Goal: Task Accomplishment & Management: Complete application form

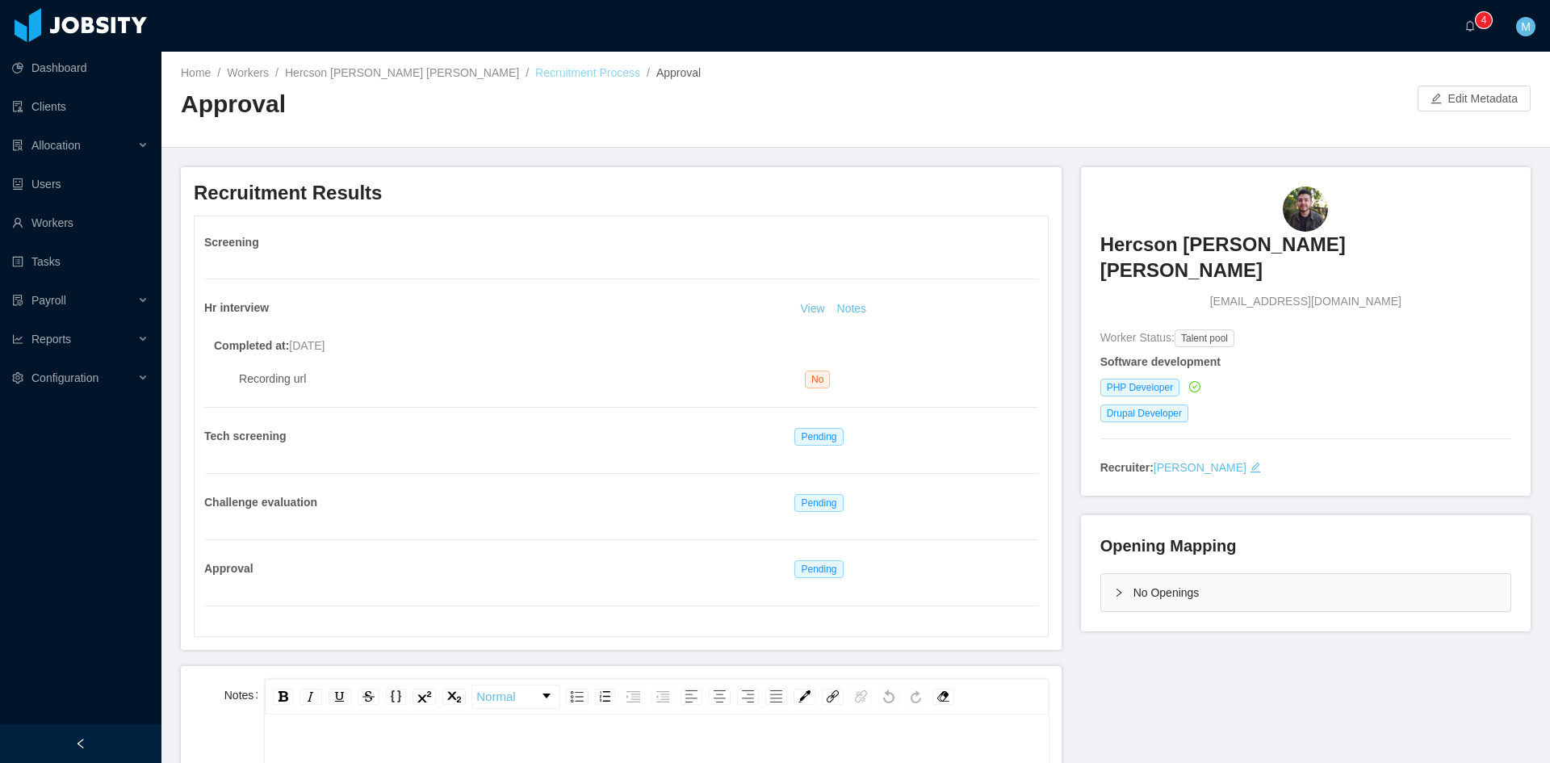
click at [535, 73] on link "Recruitment Process" at bounding box center [587, 72] width 105 height 13
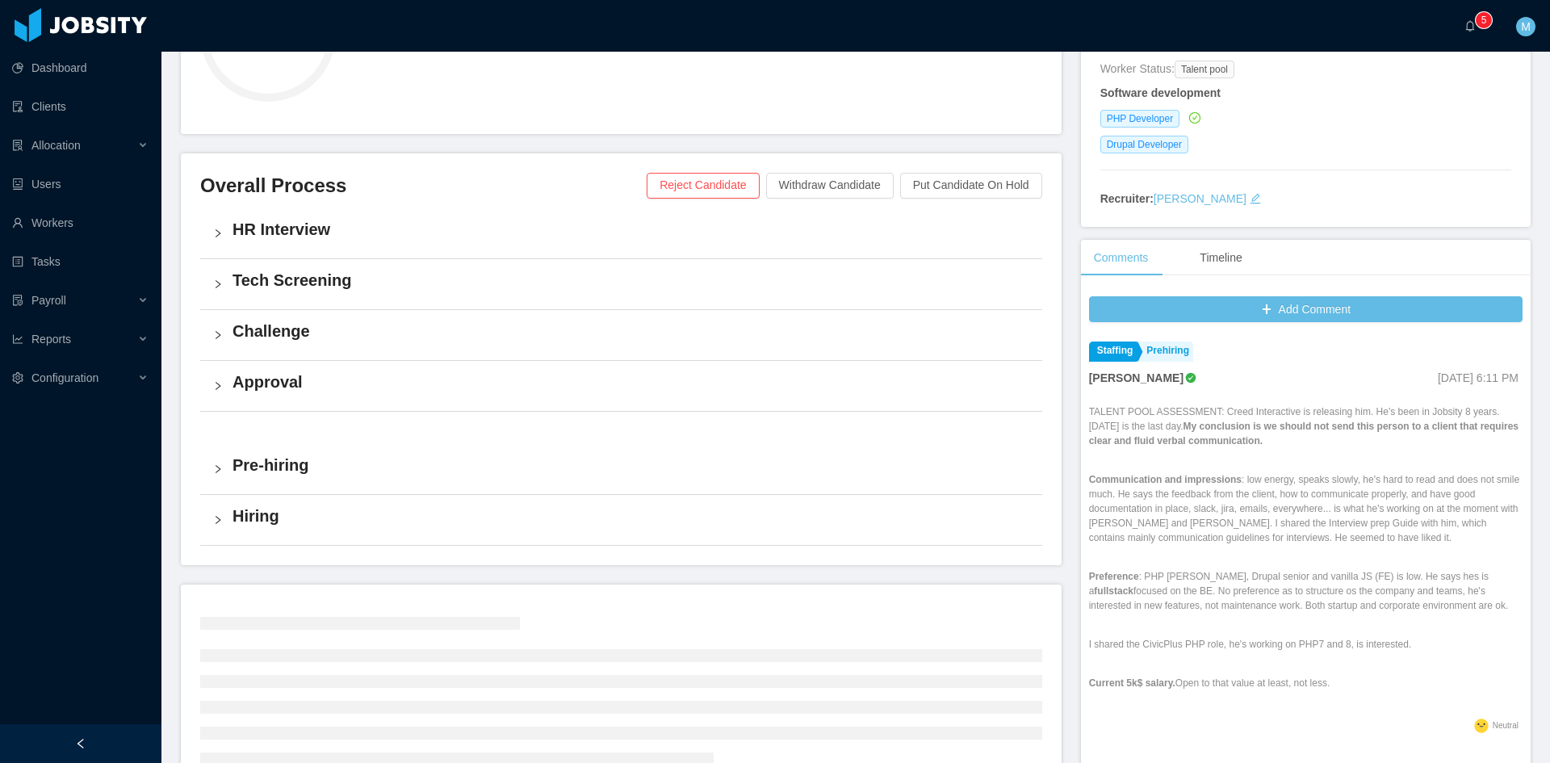
scroll to position [383, 0]
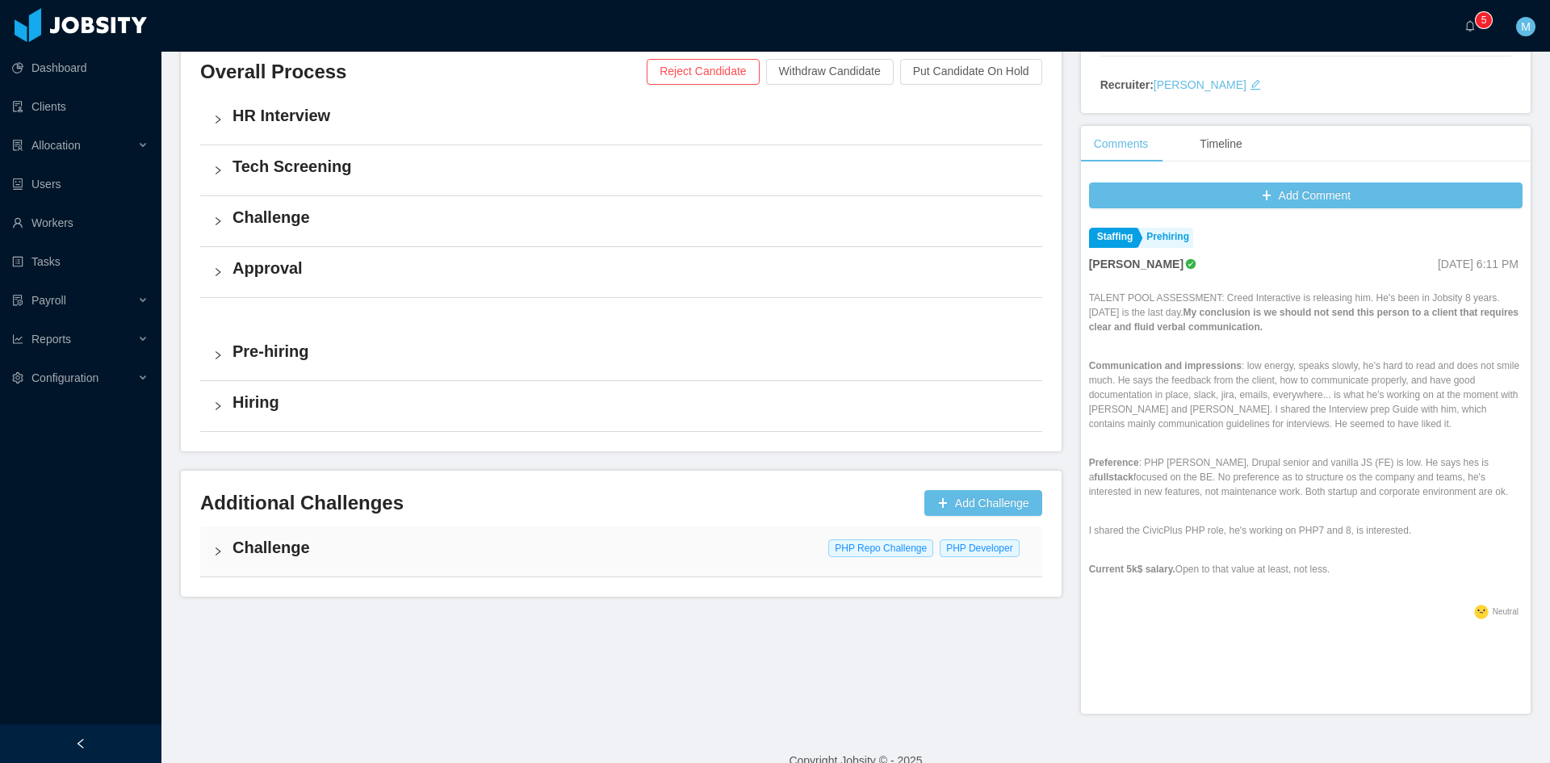
click at [217, 543] on div "Challenge PHP Repo Challenge PHP Developer" at bounding box center [621, 551] width 842 height 50
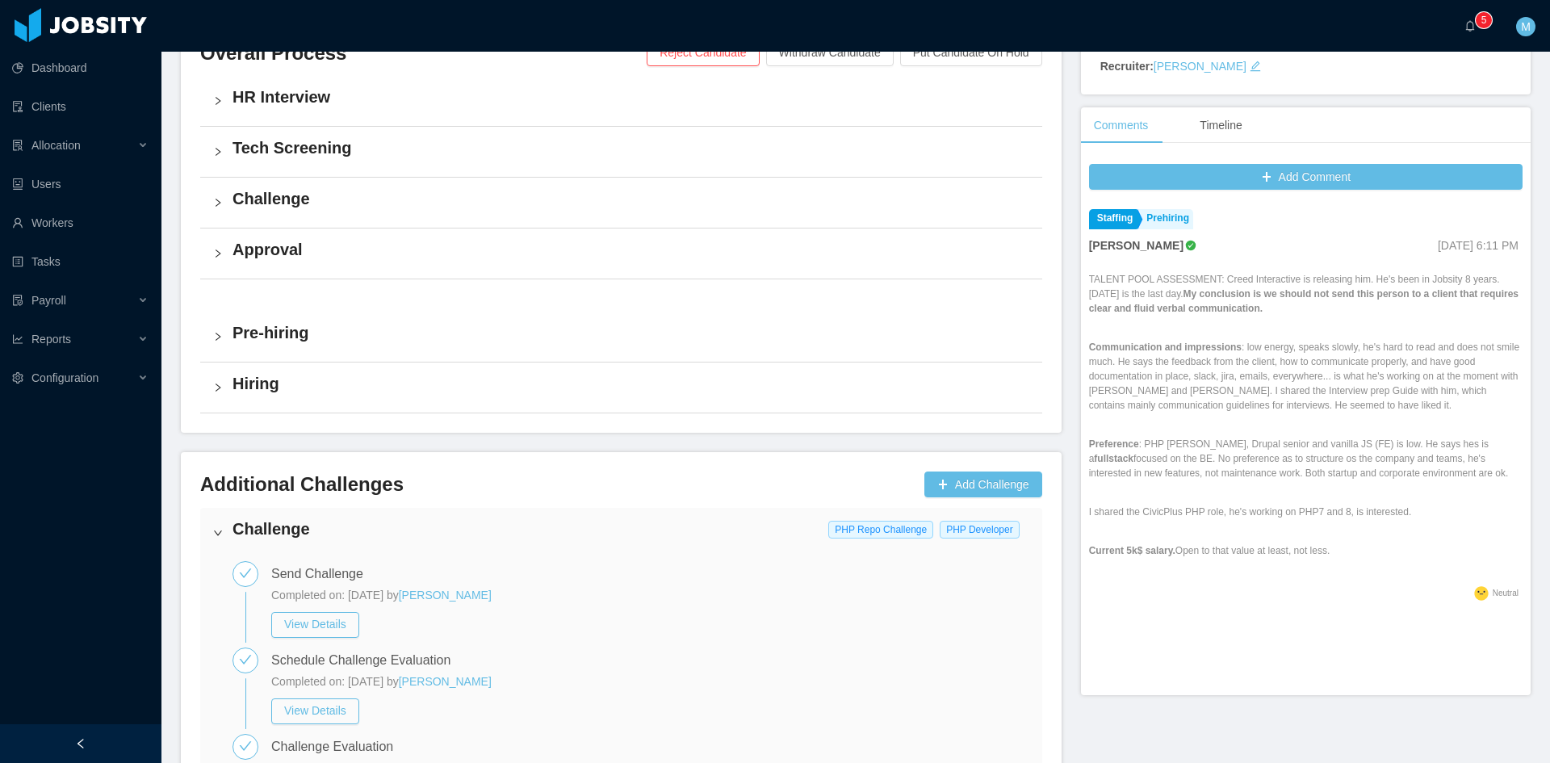
scroll to position [0, 0]
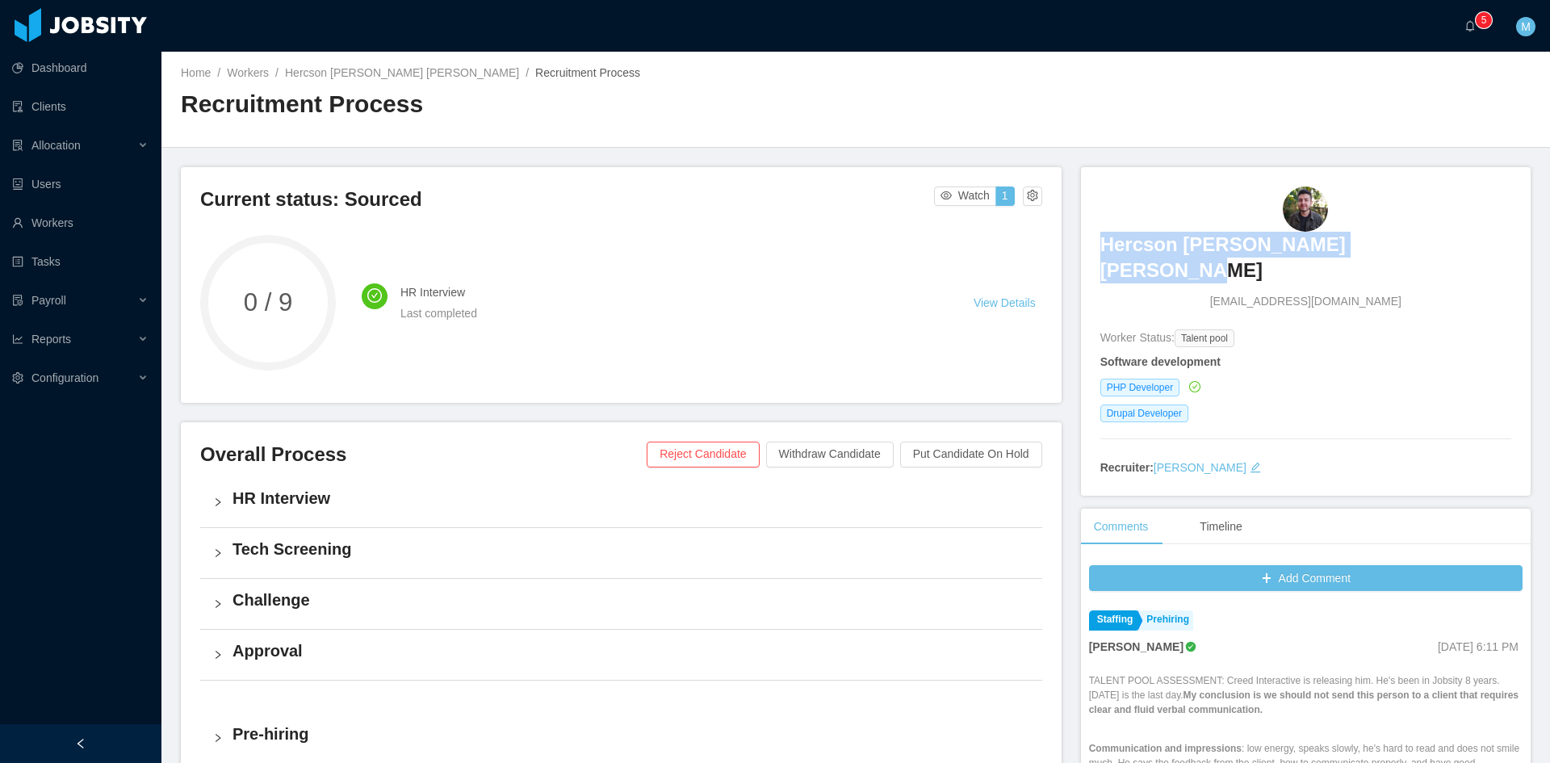
drag, startPoint x: 1125, startPoint y: 244, endPoint x: 1481, endPoint y: 244, distance: 356.1
click at [1481, 244] on div "Hercson Eduardo Santander Romero hercson.santander@jobsity.com" at bounding box center [1305, 249] width 411 height 124
copy h3 "Hercson [PERSON_NAME] [PERSON_NAME]"
click at [678, 102] on h2 "Recruitment Process" at bounding box center [518, 104] width 675 height 33
click at [1478, 32] on a=83ded146-cd66-4514-80a8-9a7b1e1b5eb6/Matias%20Marin"] "0 1 2 3 4 5 6 7 8 9 0 1 2 3 4 5 6 7 8 9 0 1 2 3 4 5 6 7 8 9" at bounding box center [1474, 26] width 19 height 52
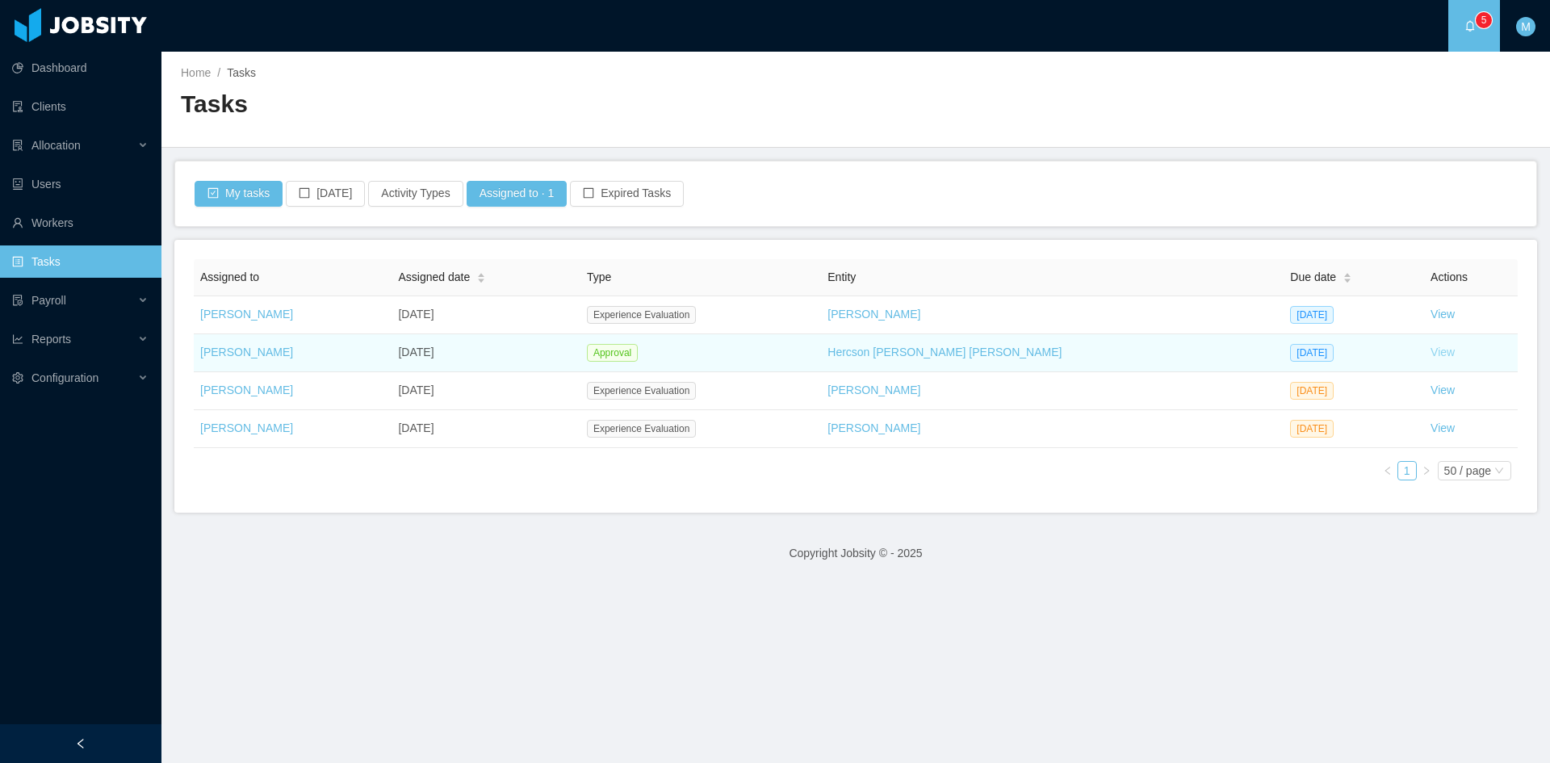
click at [1431, 355] on link "View" at bounding box center [1443, 352] width 24 height 13
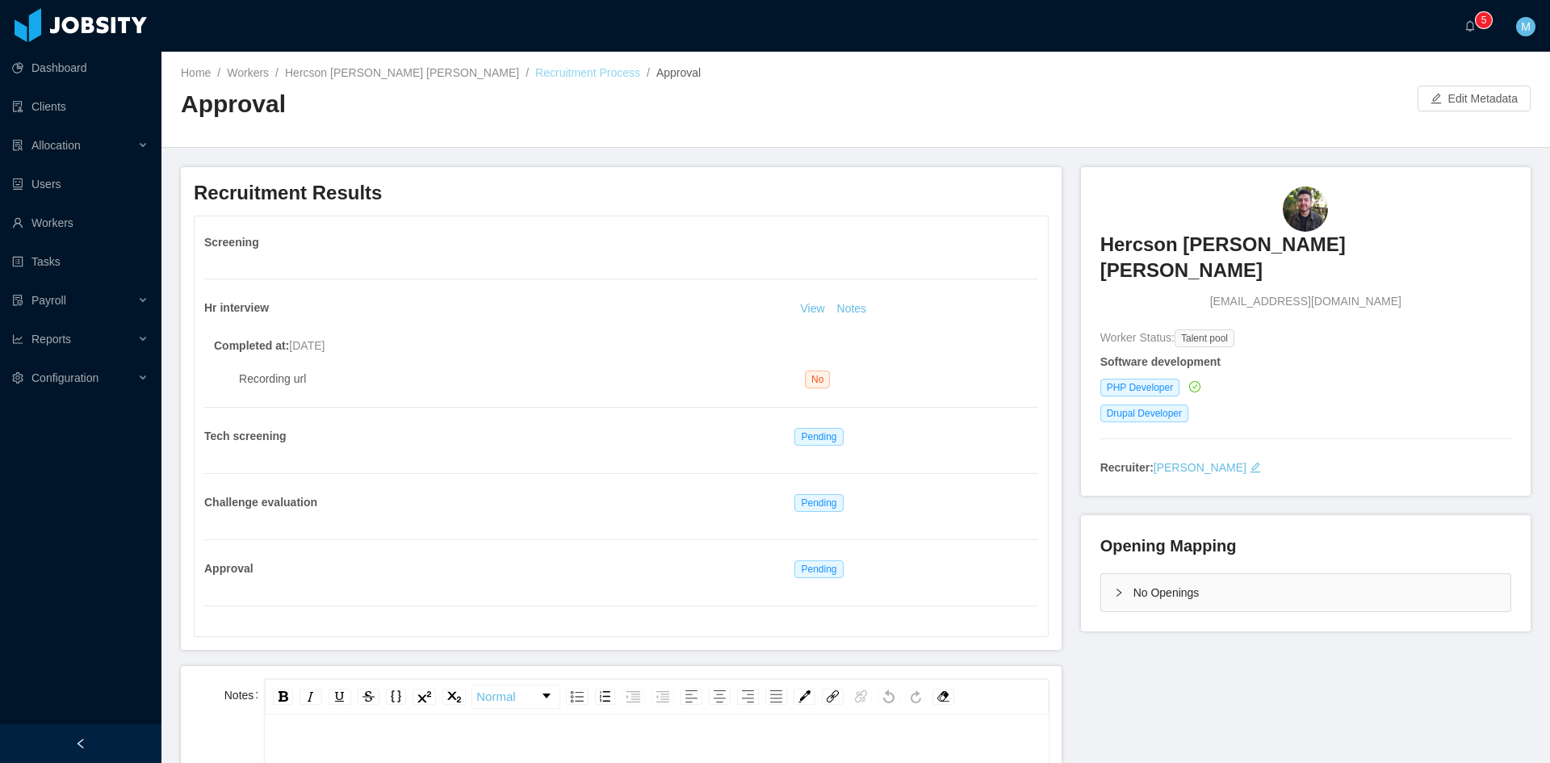
click at [558, 78] on link "Recruitment Process" at bounding box center [587, 72] width 105 height 13
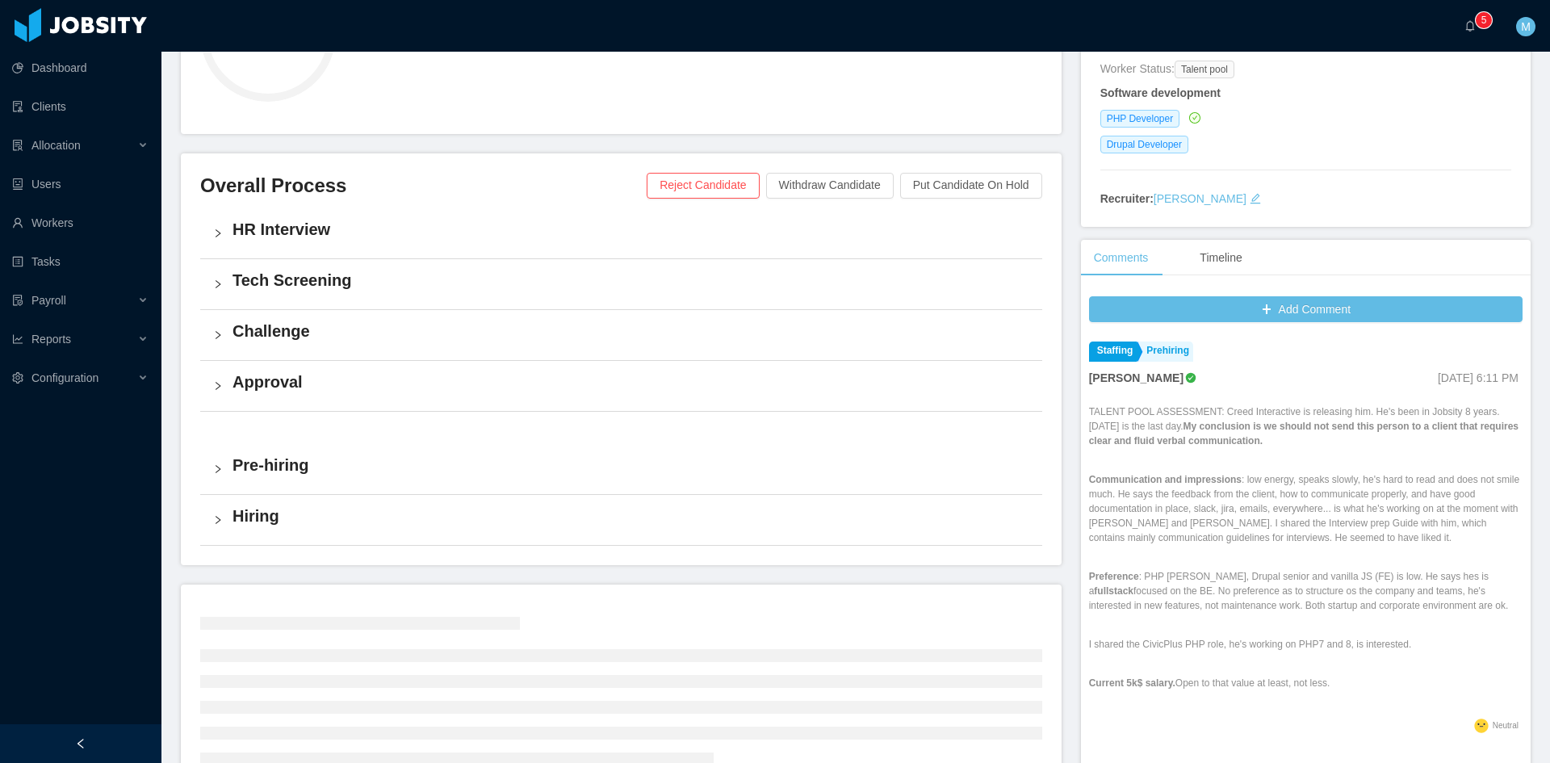
scroll to position [383, 0]
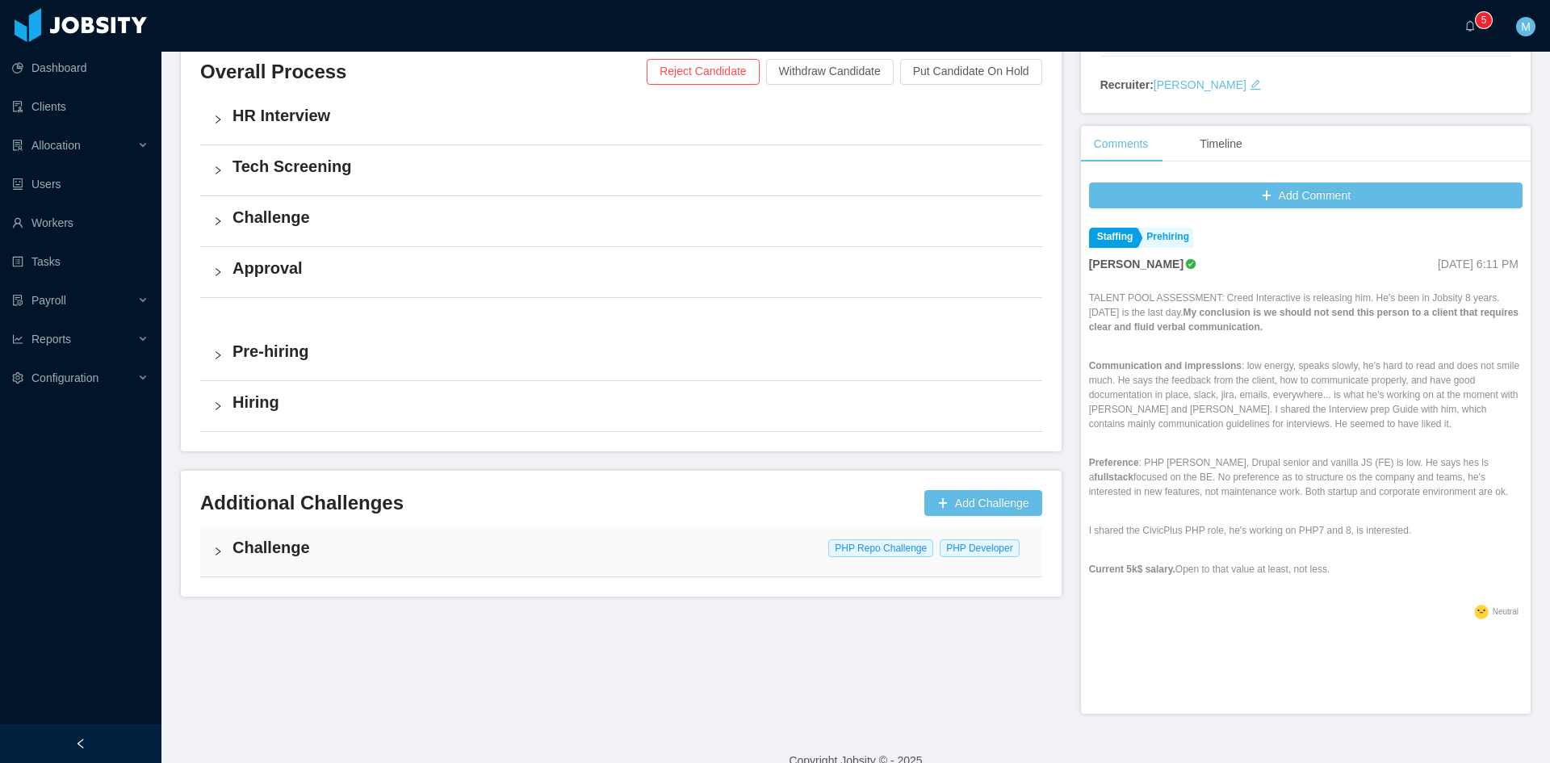
click at [217, 552] on icon "icon: right" at bounding box center [218, 552] width 10 height 10
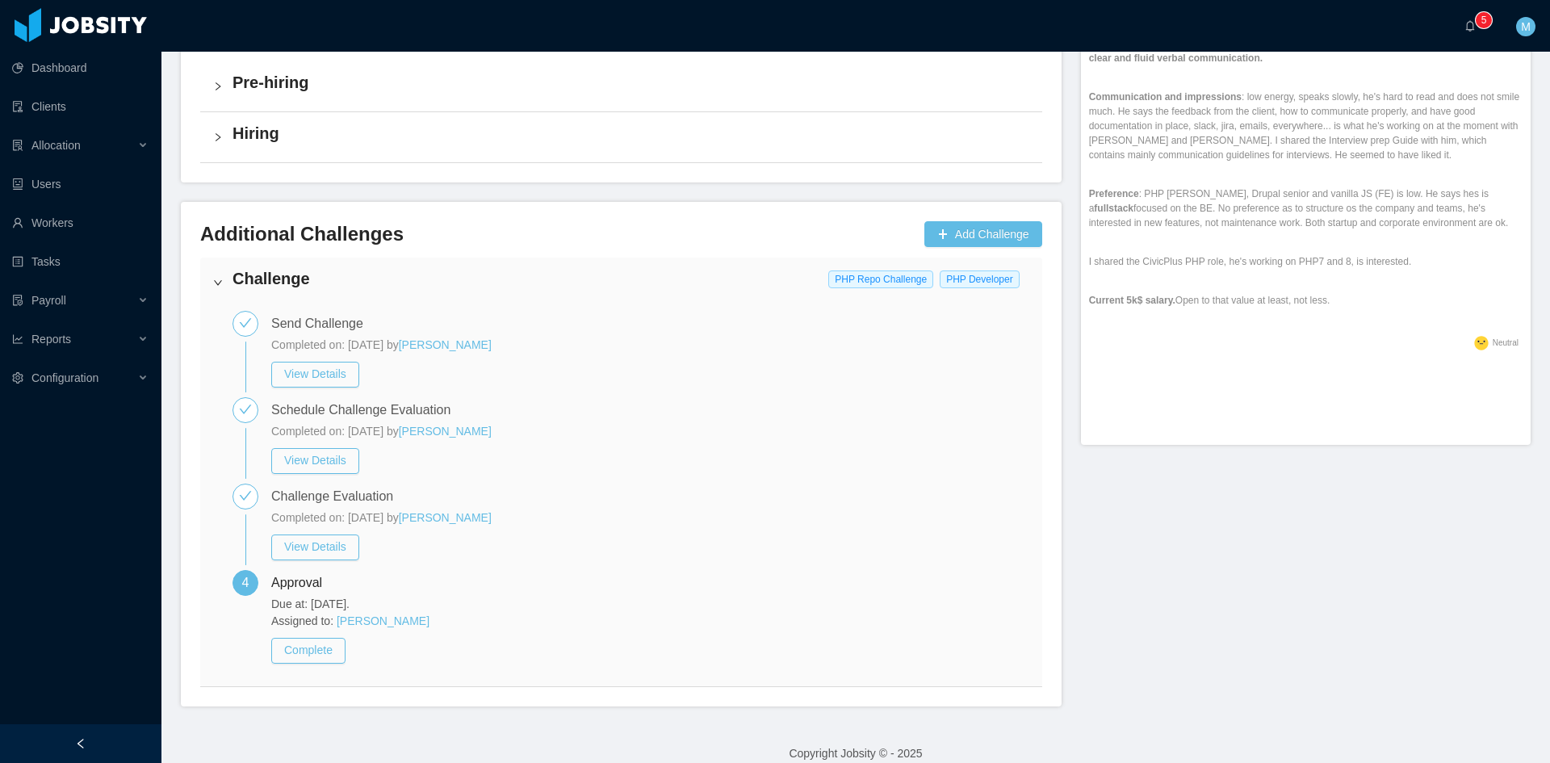
scroll to position [670, 0]
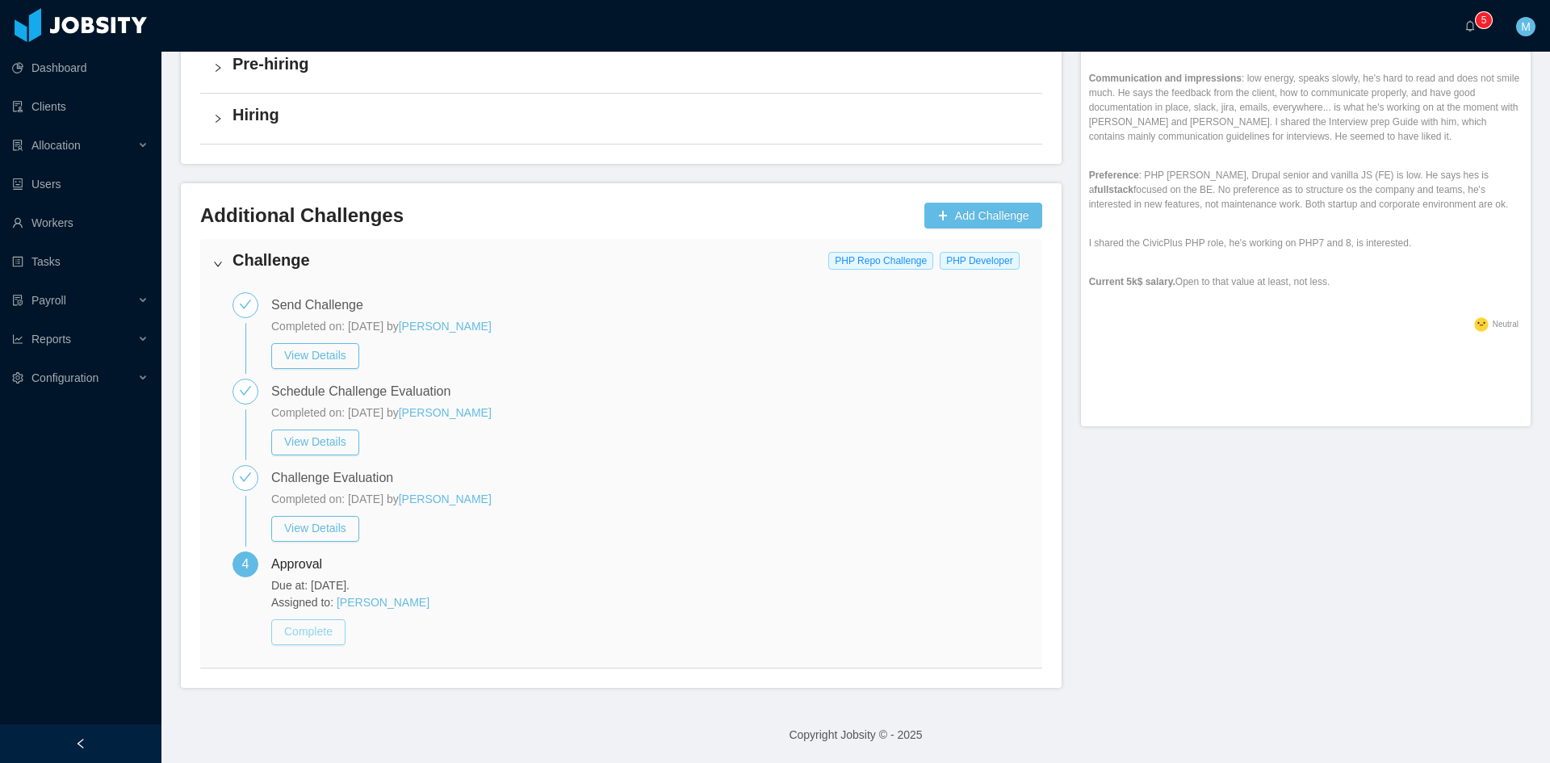
click at [317, 632] on button "Complete" at bounding box center [308, 632] width 74 height 26
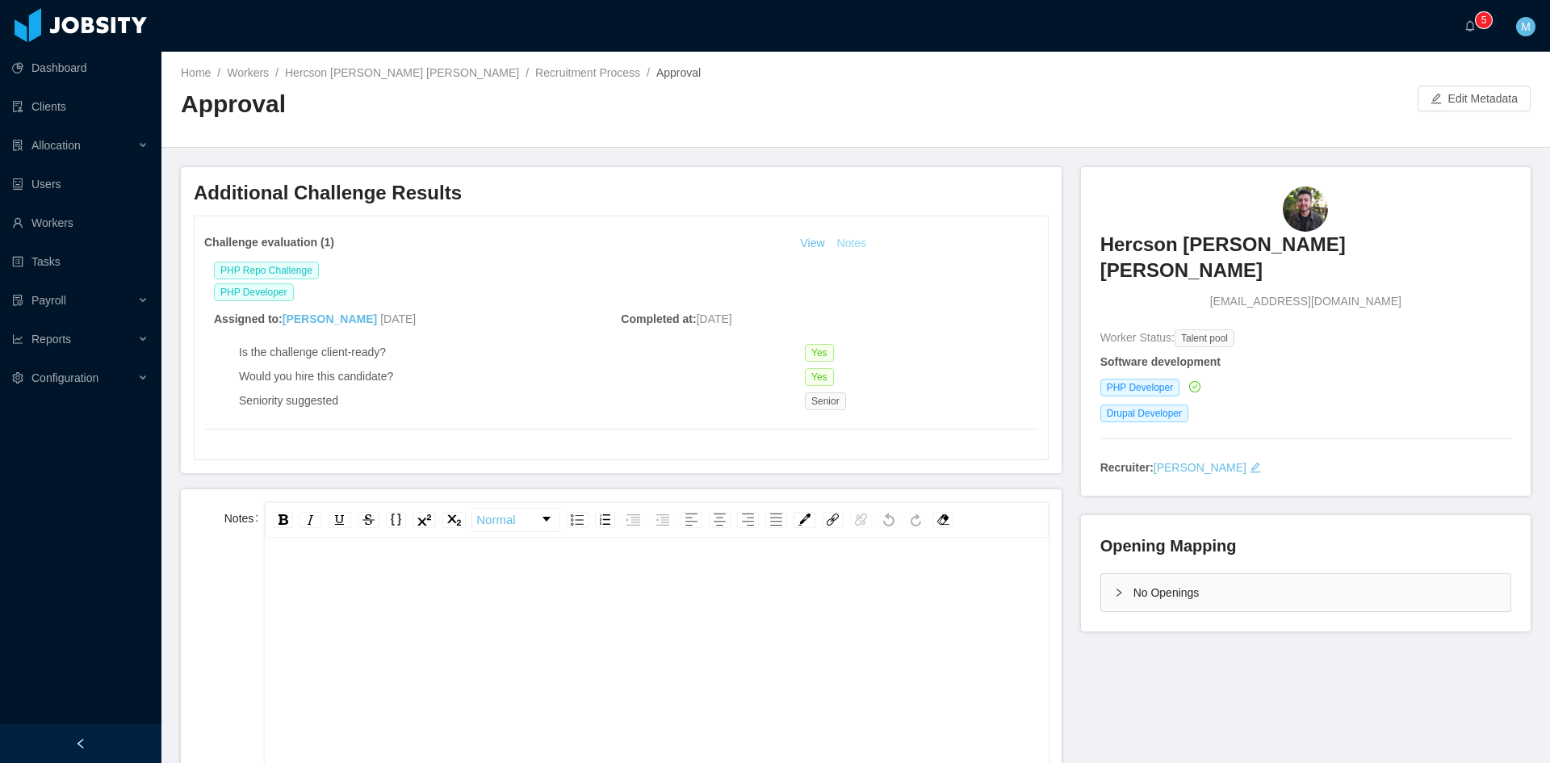
click at [840, 243] on button "Notes" at bounding box center [852, 243] width 43 height 19
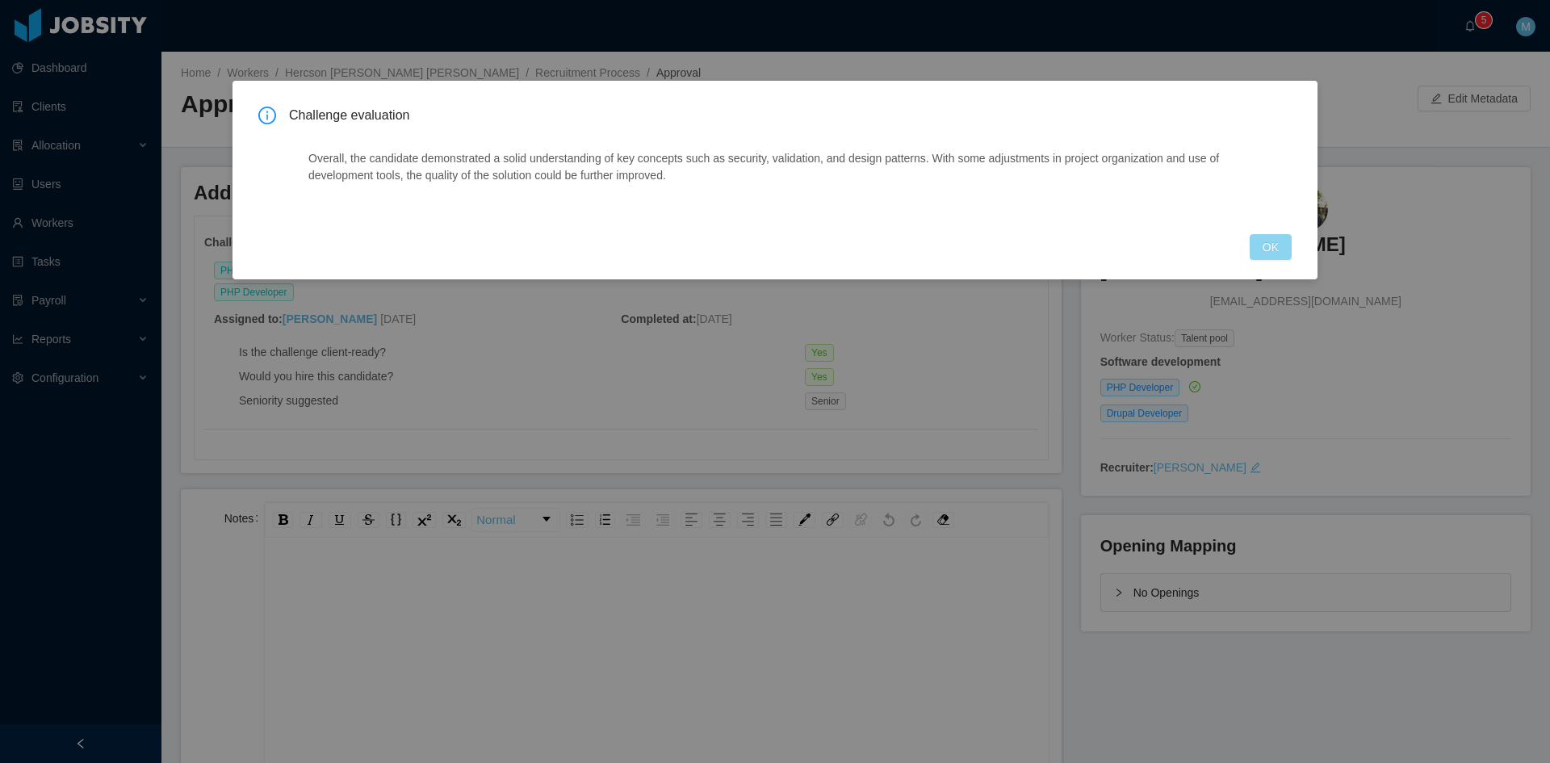
click at [1267, 258] on button "OK" at bounding box center [1271, 247] width 42 height 26
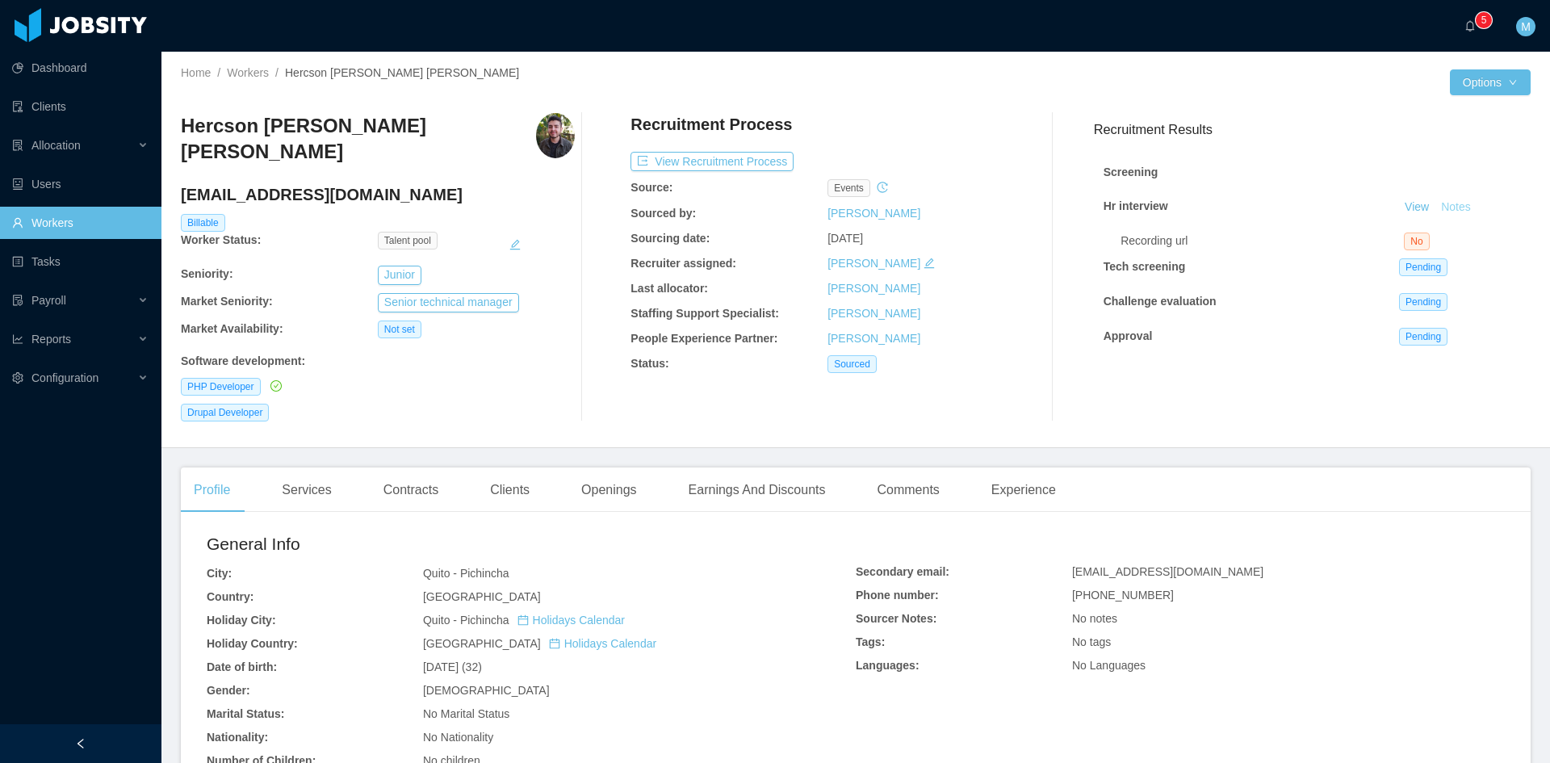
click at [1435, 211] on button "Notes" at bounding box center [1456, 207] width 43 height 19
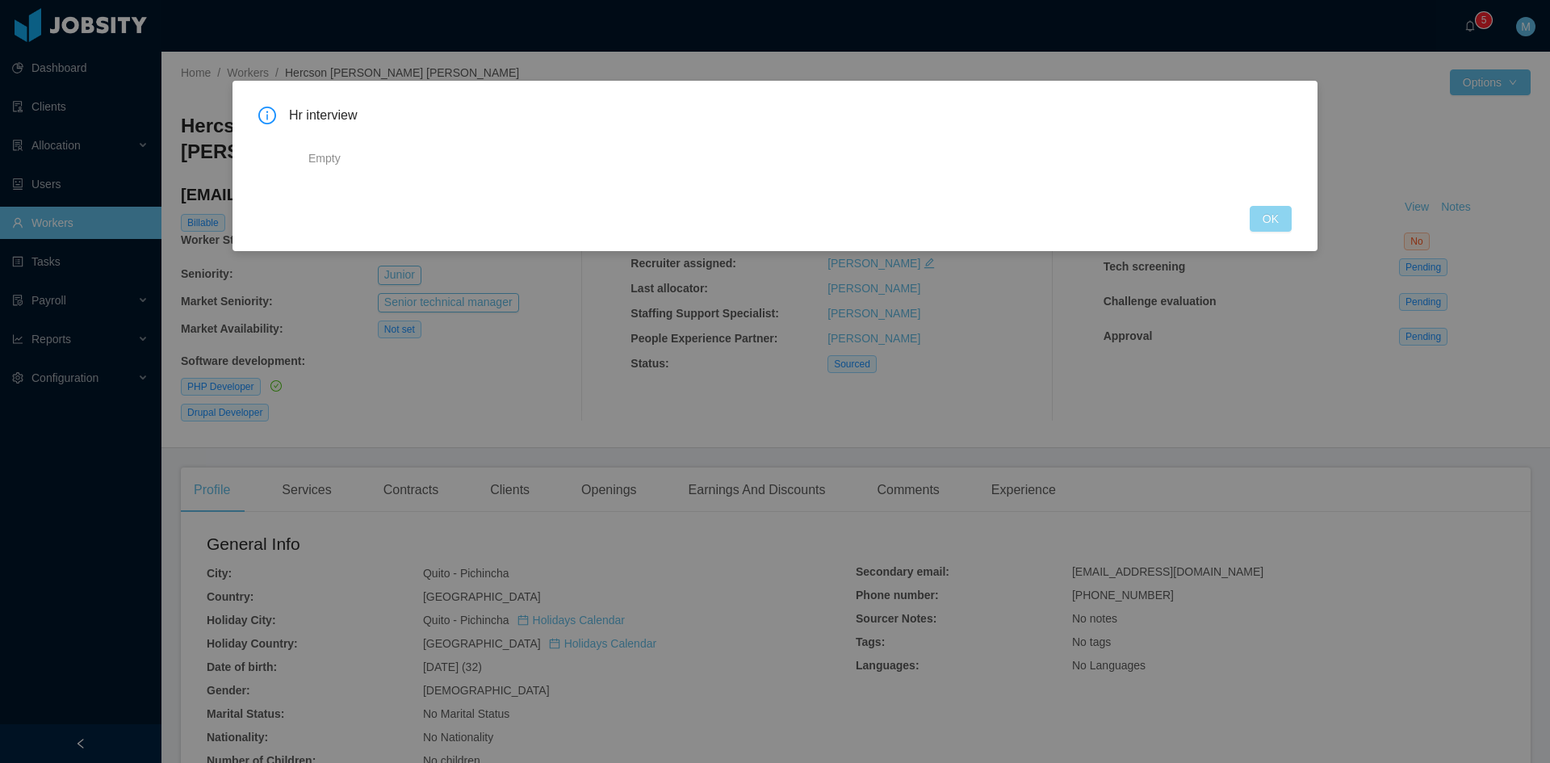
click at [1268, 220] on button "OK" at bounding box center [1271, 219] width 42 height 26
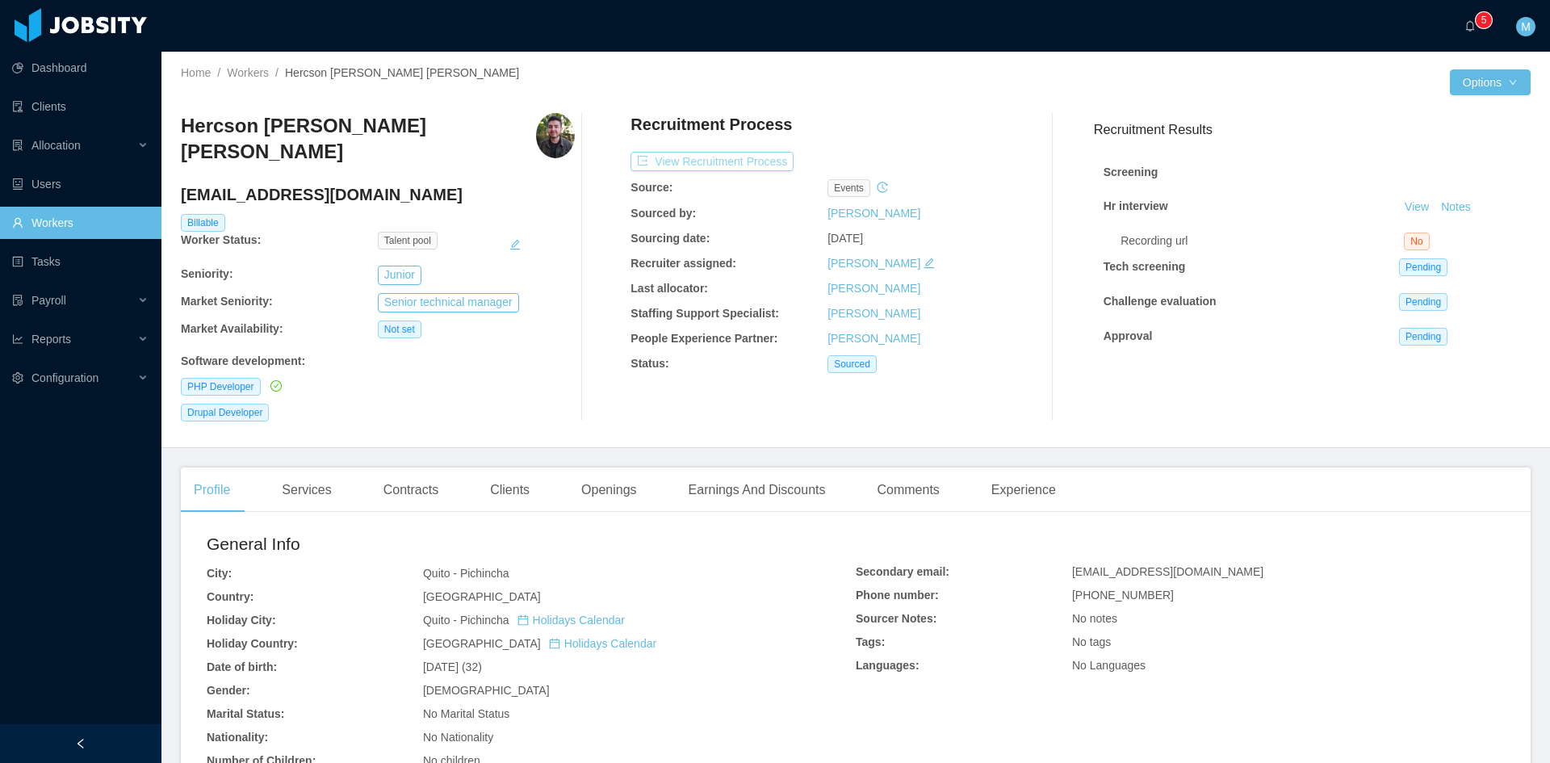
click at [749, 159] on button "View Recruitment Process" at bounding box center [712, 161] width 163 height 19
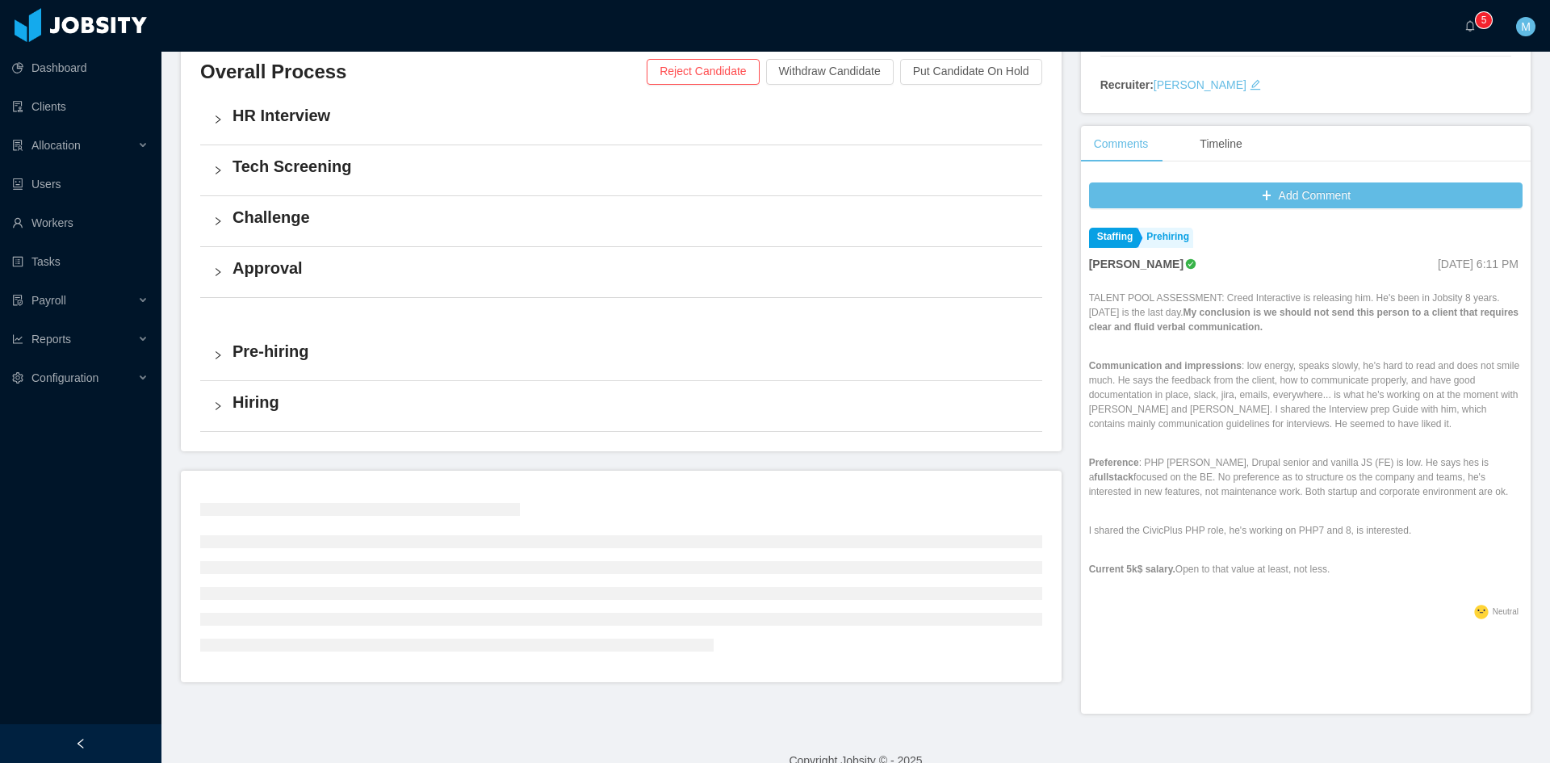
scroll to position [114, 0]
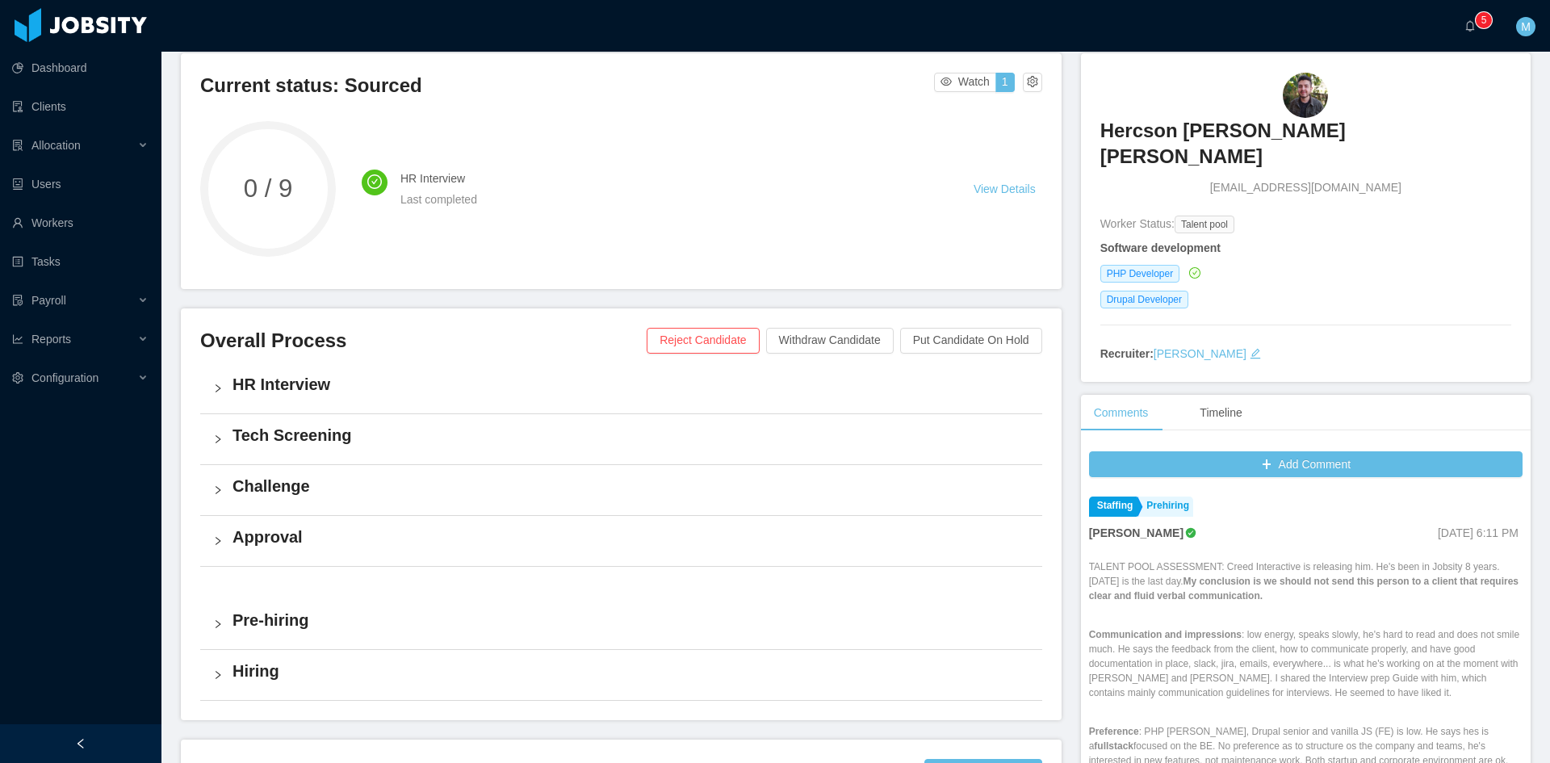
click at [218, 431] on div "Tech Screening" at bounding box center [621, 439] width 842 height 50
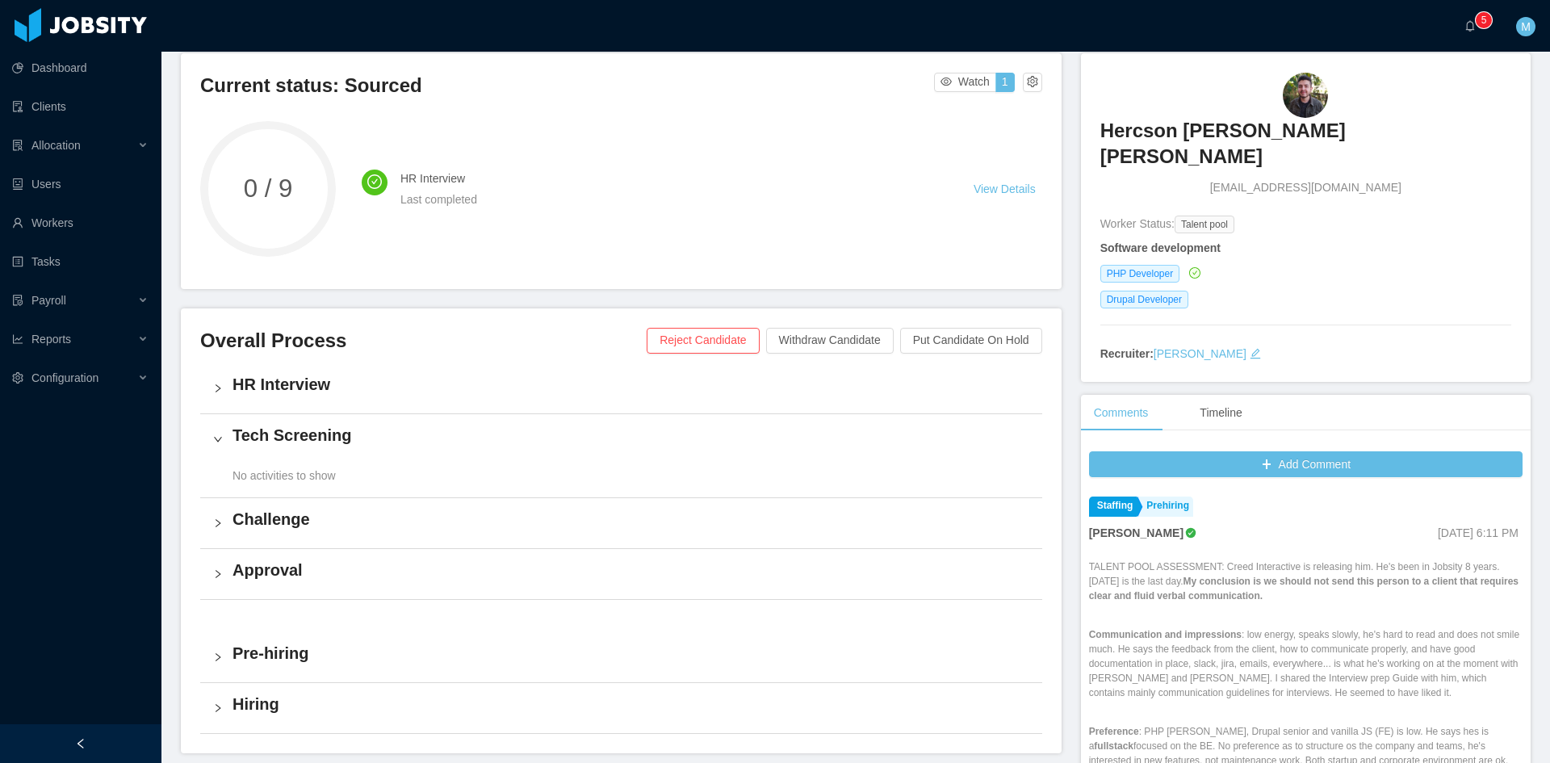
click at [224, 404] on div "HR Interview" at bounding box center [621, 388] width 842 height 50
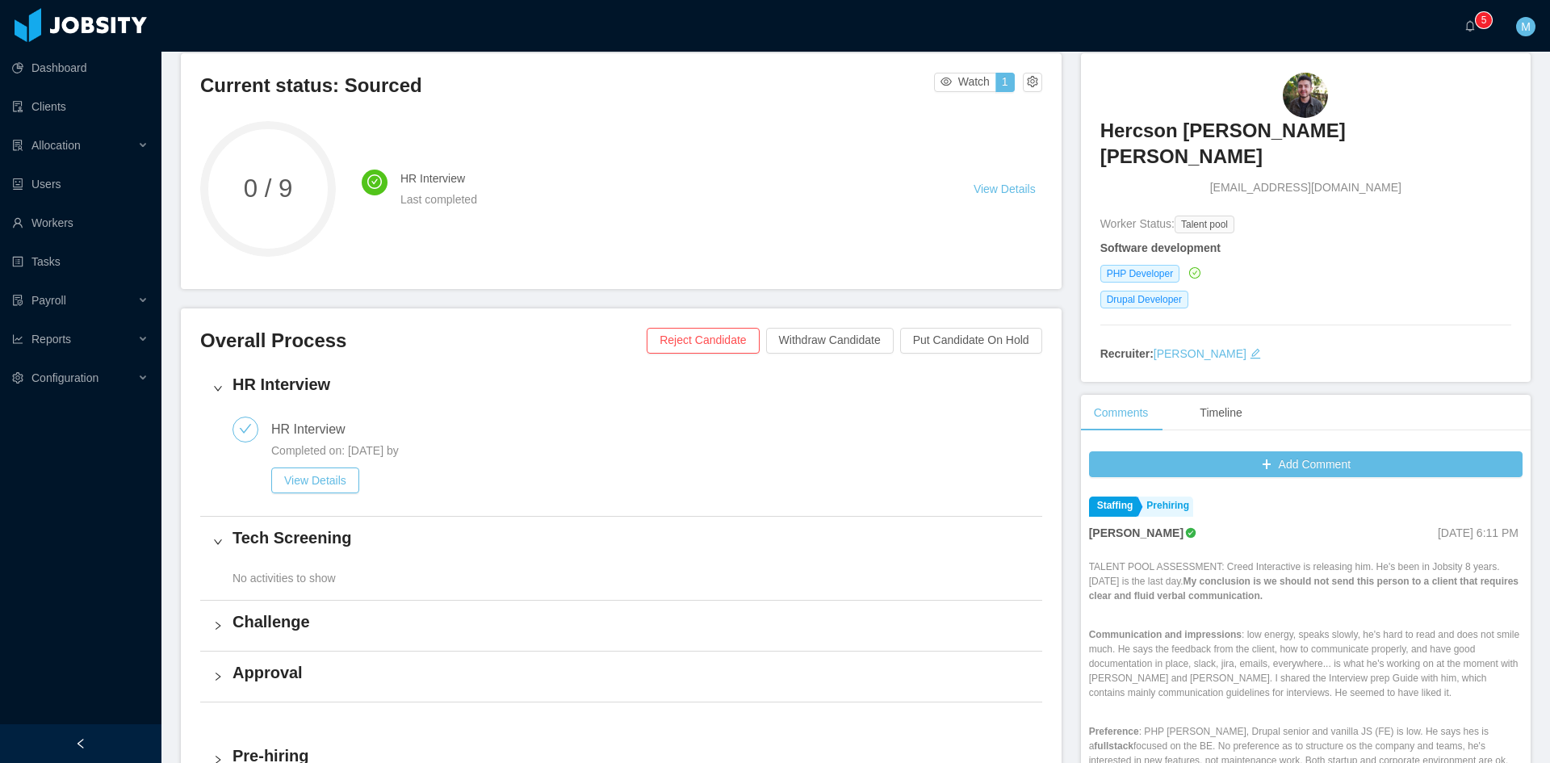
click at [225, 623] on div "Challenge" at bounding box center [621, 626] width 842 height 50
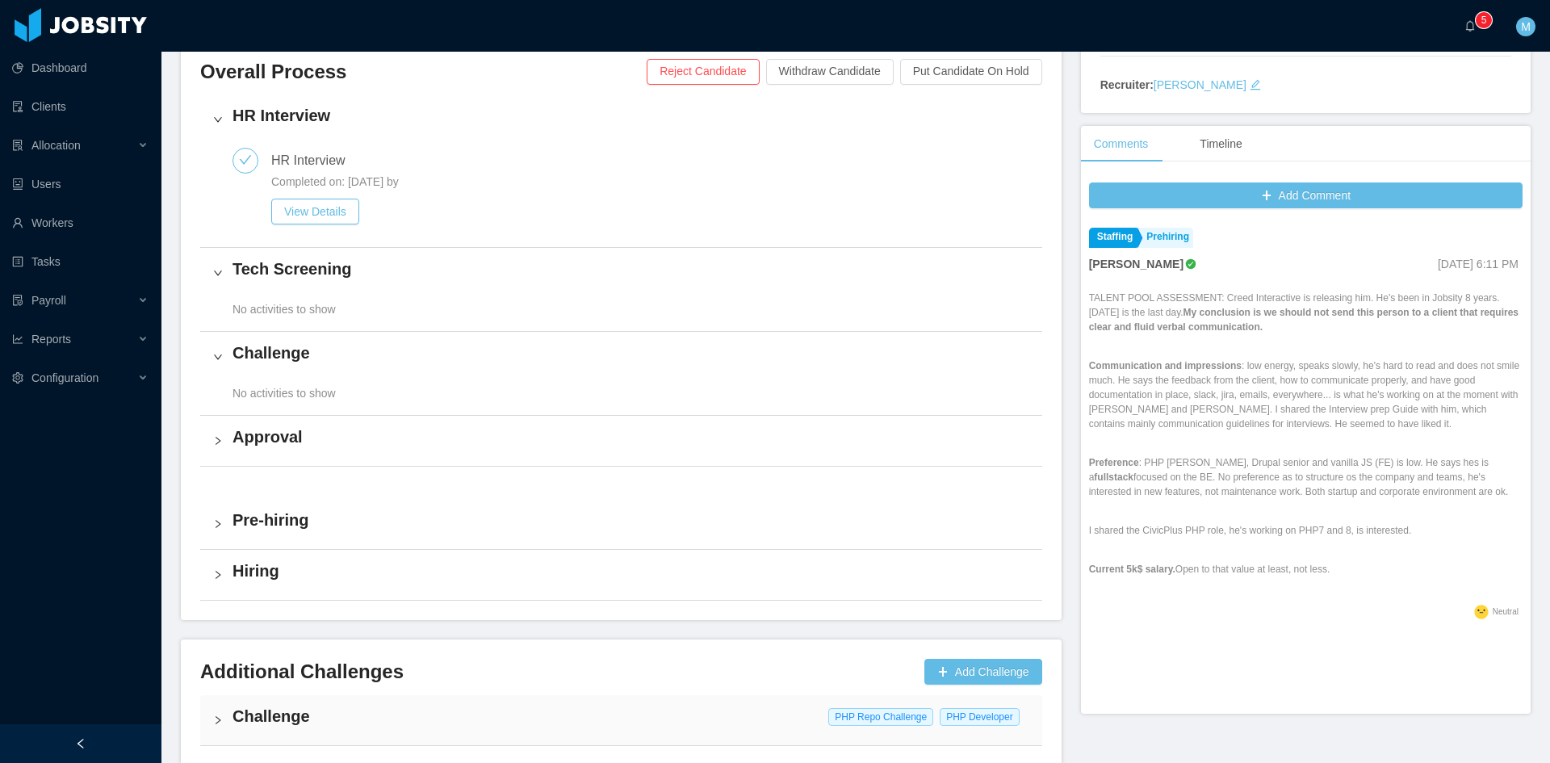
scroll to position [460, 0]
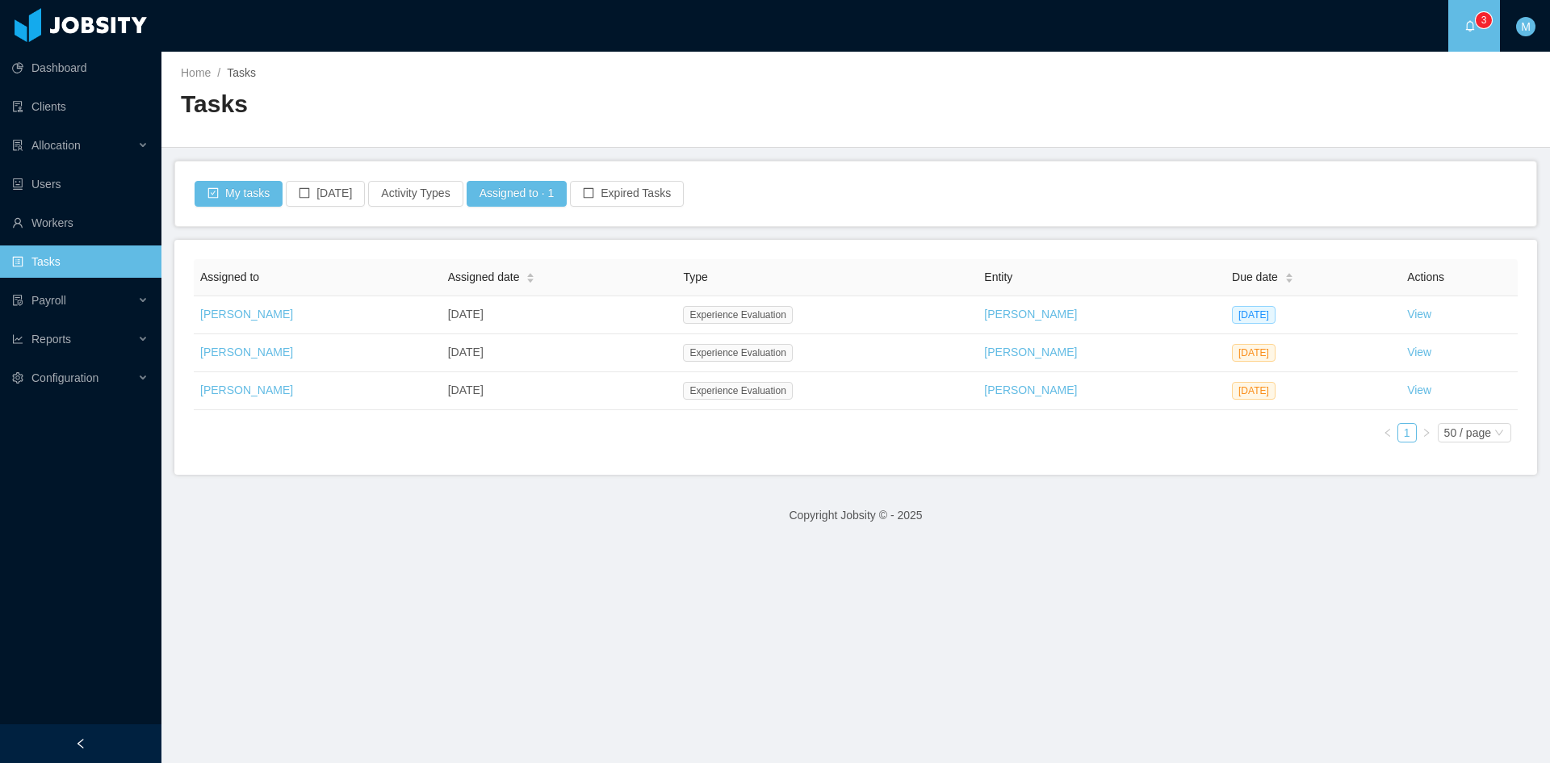
click at [749, 502] on footer "Copyright Jobsity © - 2025" at bounding box center [855, 516] width 1389 height 56
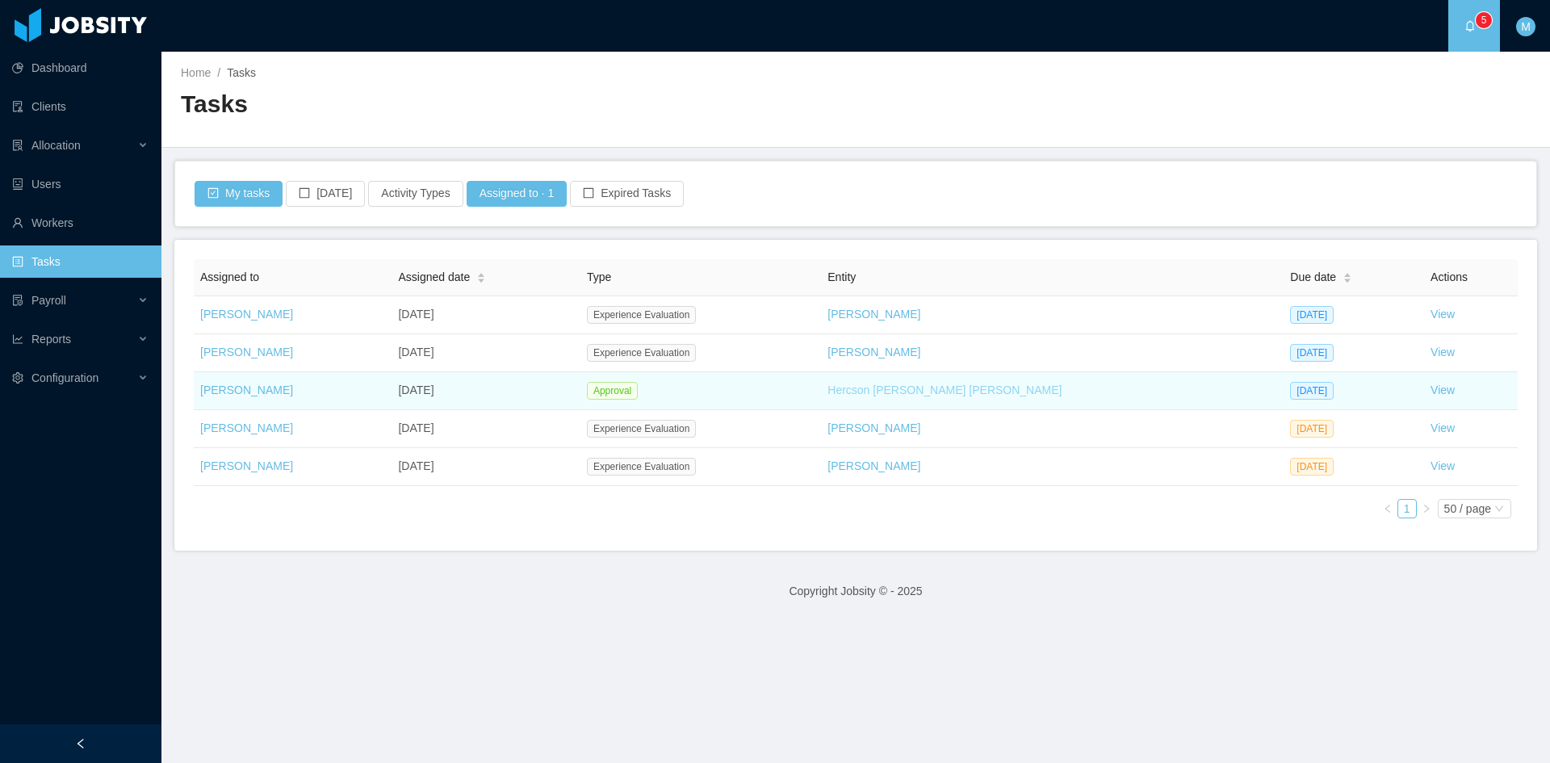
click at [935, 394] on link "Hercson [PERSON_NAME] [PERSON_NAME]" at bounding box center [945, 390] width 234 height 13
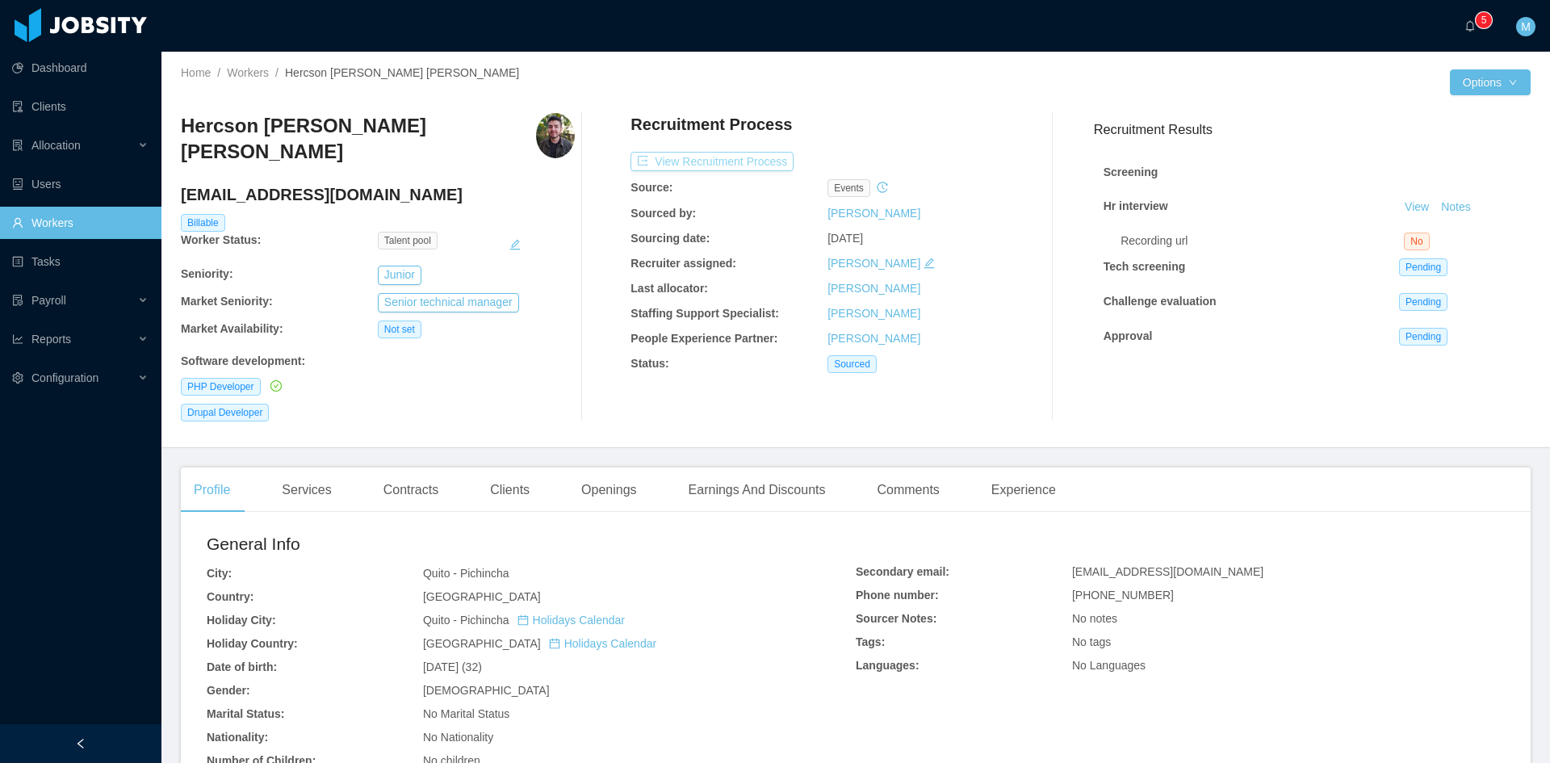
click at [700, 157] on button "View Recruitment Process" at bounding box center [712, 161] width 163 height 19
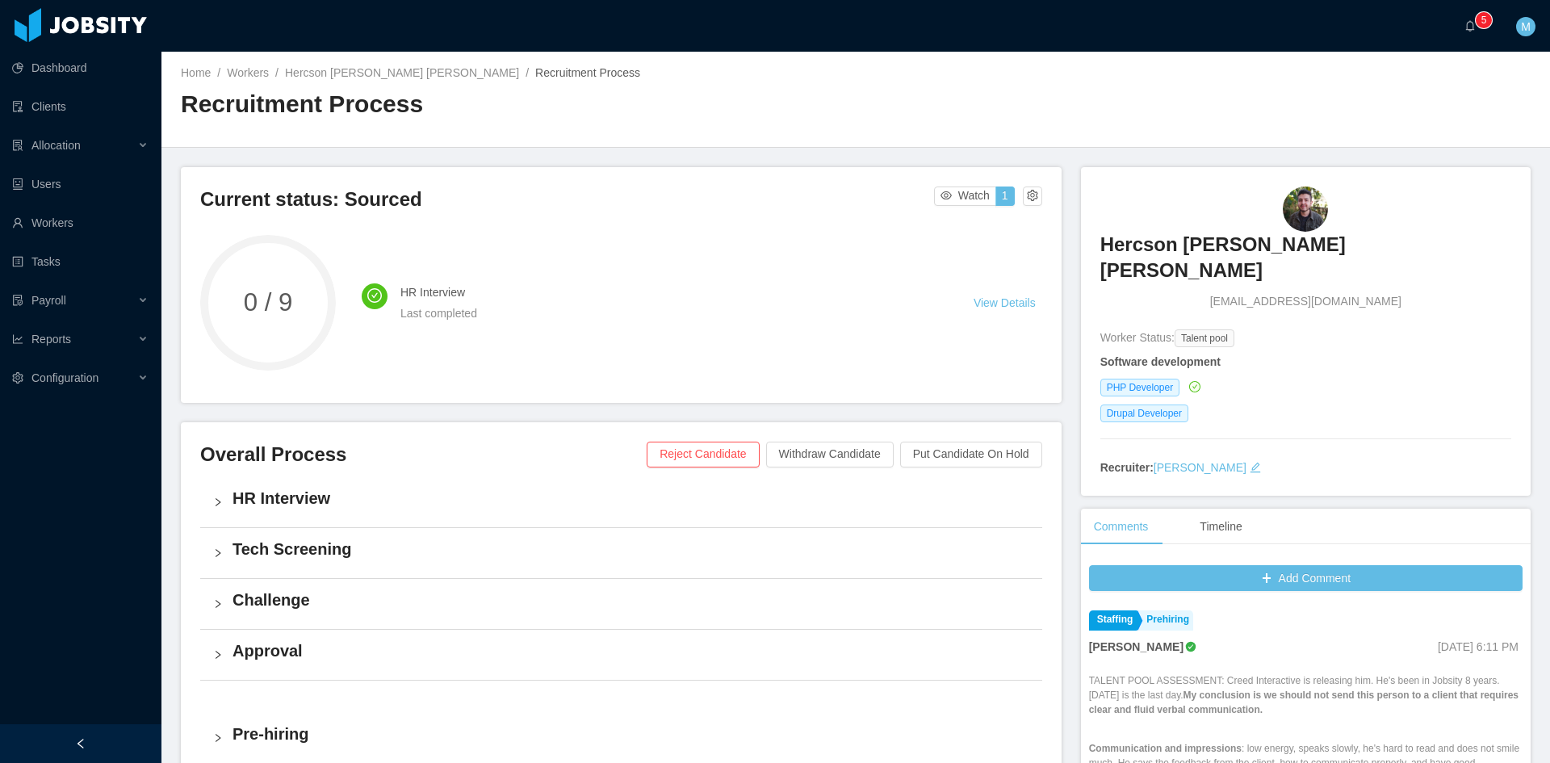
scroll to position [383, 0]
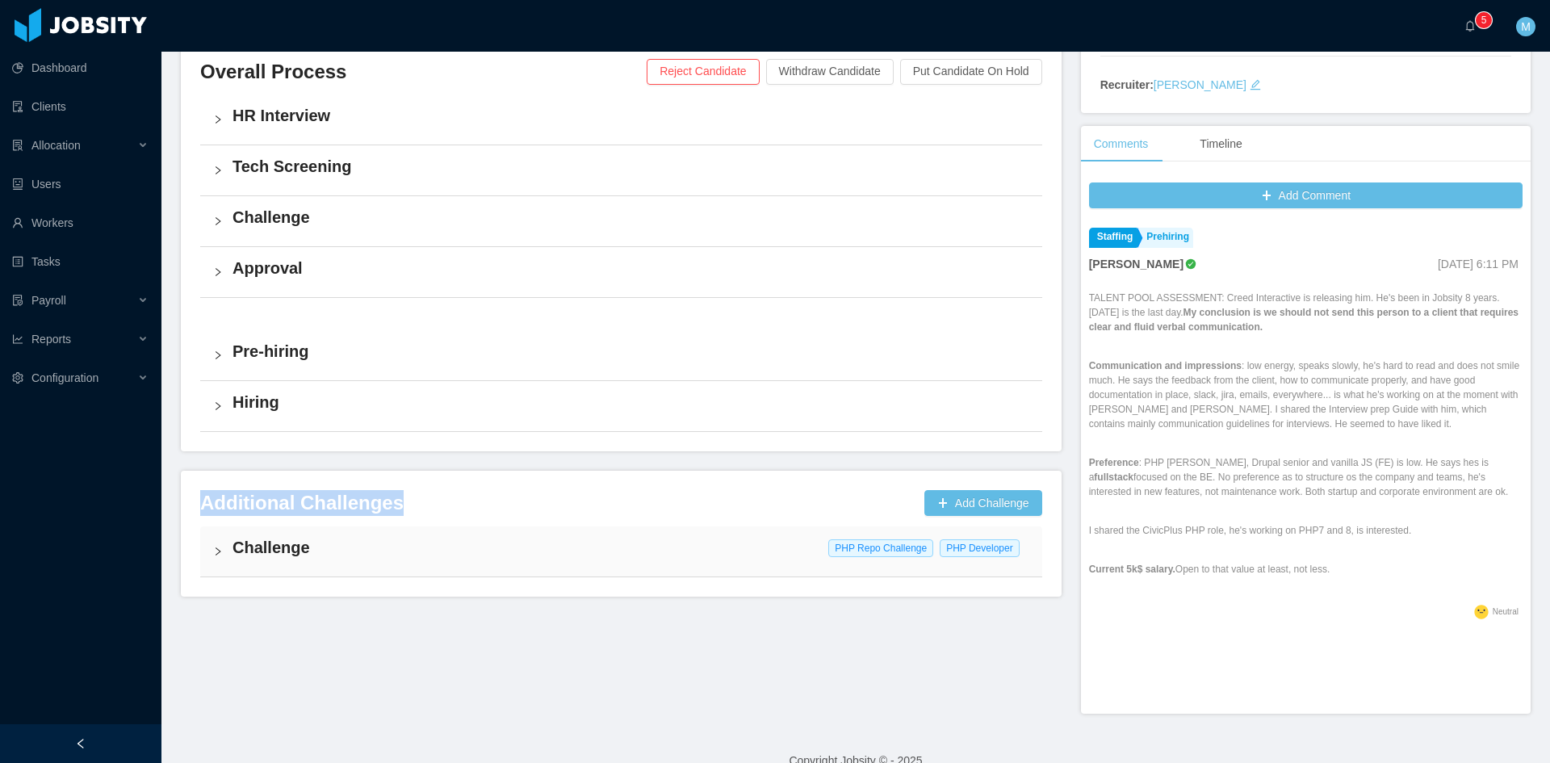
drag, startPoint x: 193, startPoint y: 513, endPoint x: 395, endPoint y: 509, distance: 201.9
click at [395, 509] on div "Additional Challenges Add Challenge Challenge PHP Repo Challenge PHP Developer" at bounding box center [621, 533] width 881 height 125
copy h3 "Additional Challenges"
